Goal: Navigation & Orientation: Understand site structure

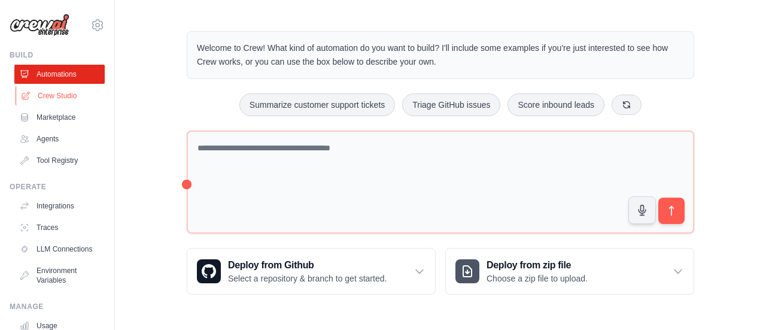
click at [74, 97] on link "Crew Studio" at bounding box center [61, 95] width 90 height 19
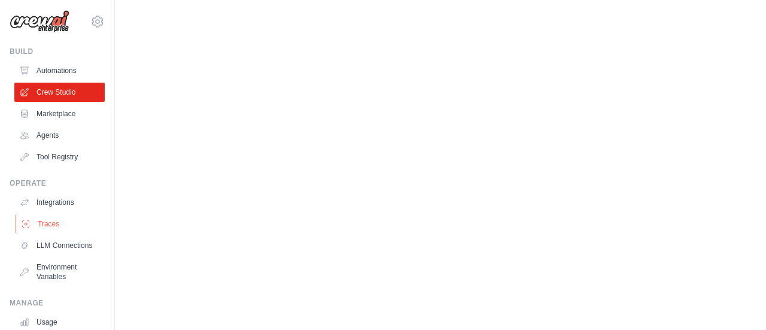
scroll to position [2, 0]
click at [72, 97] on link "Crew Studio" at bounding box center [61, 93] width 90 height 19
click at [62, 69] on link "Automations" at bounding box center [61, 71] width 90 height 19
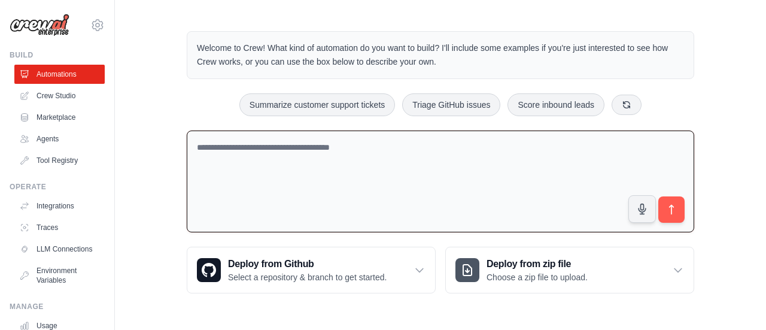
click at [368, 158] on textarea at bounding box center [440, 181] width 507 height 102
click at [54, 138] on link "Agents" at bounding box center [61, 138] width 90 height 19
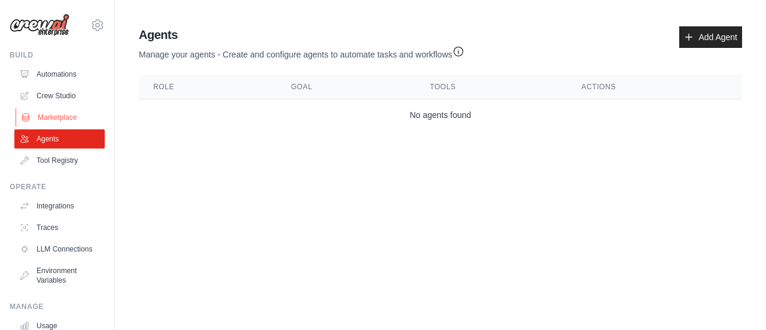
click at [57, 117] on link "Marketplace" at bounding box center [61, 117] width 90 height 19
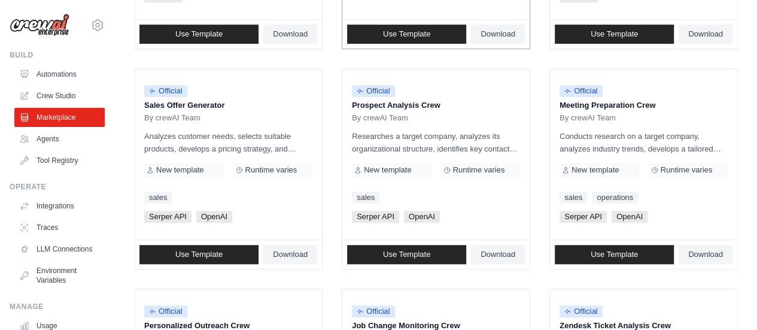
scroll to position [340, 0]
